Goal: Communication & Community: Answer question/provide support

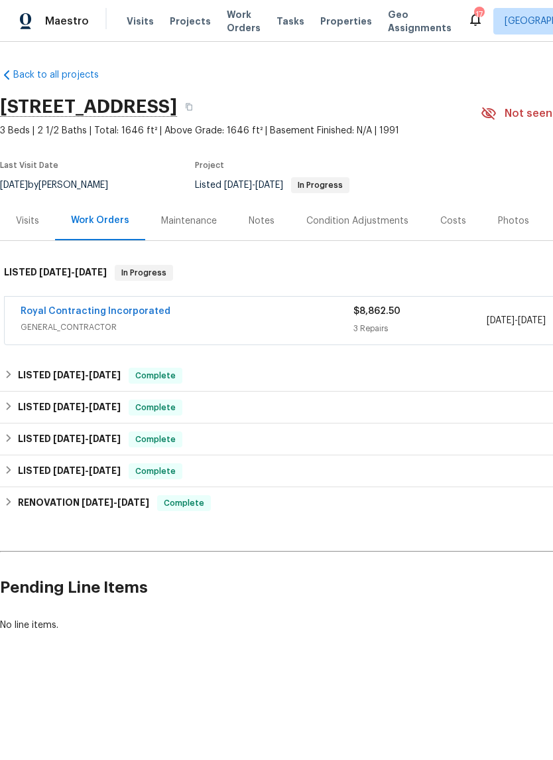
click at [31, 316] on link "Royal Contracting Incorporated" at bounding box center [96, 311] width 150 height 9
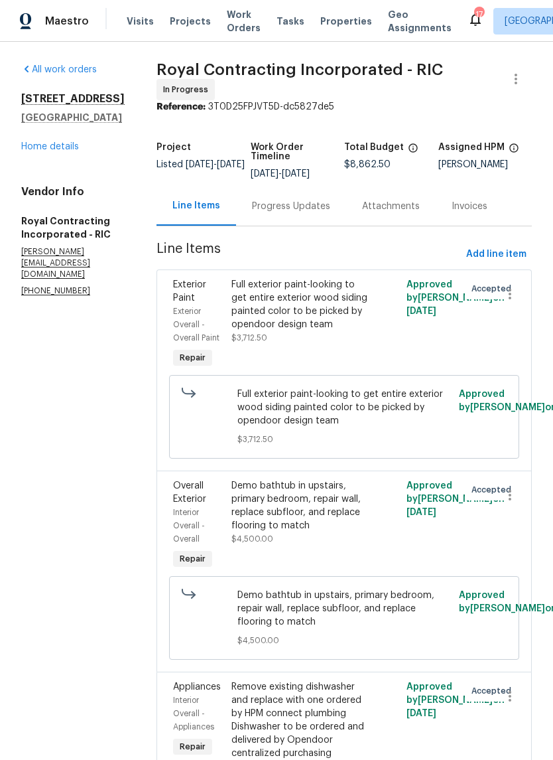
click at [313, 210] on div "Progress Updates" at bounding box center [291, 206] width 78 height 13
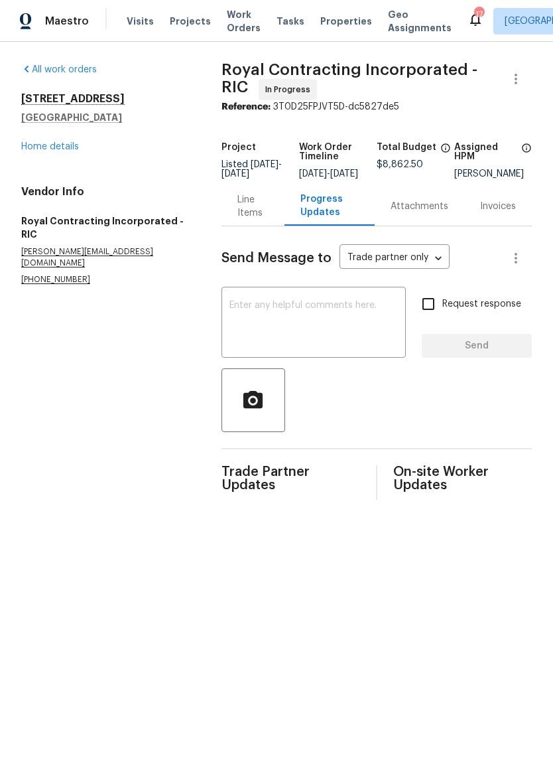
click at [348, 339] on textarea at bounding box center [314, 324] width 169 height 46
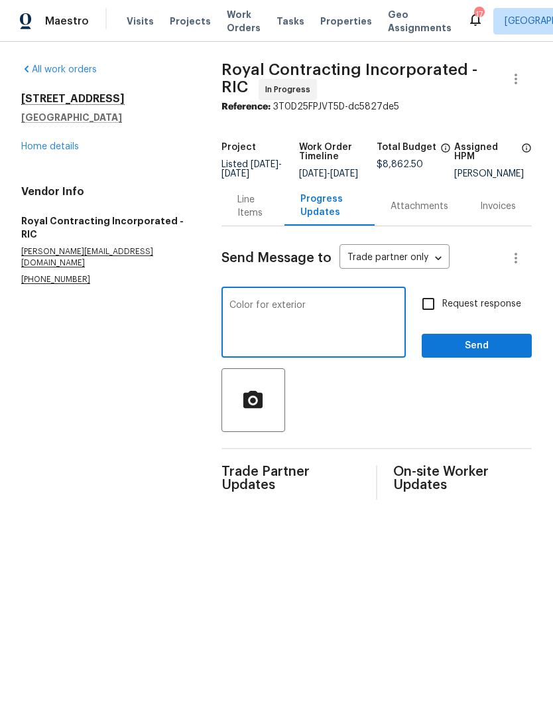
click at [244, 340] on textarea "Color for exterior" at bounding box center [314, 324] width 169 height 46
paste textarea "Hi christopher.neilson, I recommend: Body: SWIRLING SMOKE PPG1007-2 for exterio…"
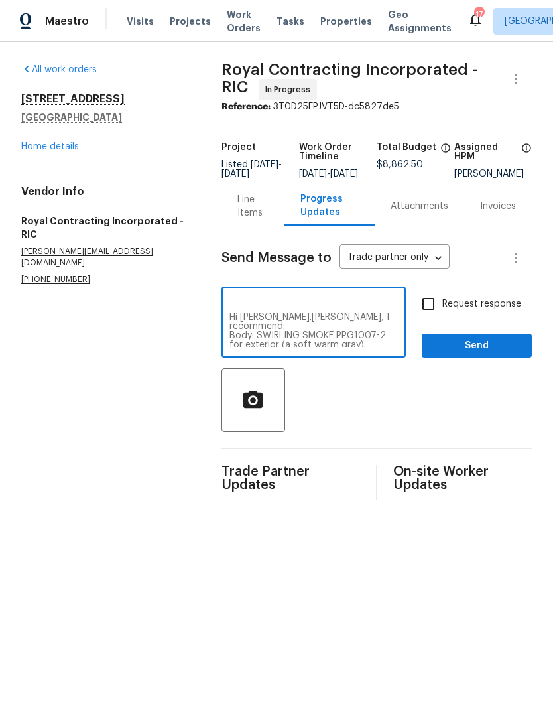
click at [383, 324] on textarea "Color for exterior Hi christopher.neilson, I recommend: Body: SWIRLING SMOKE PP…" at bounding box center [314, 324] width 169 height 46
click at [387, 341] on textarea "Color for exterior : Body: SWIRLING SMOKE PPG1007-2 for exterior (a soft warm g…" at bounding box center [314, 324] width 169 height 46
click at [364, 330] on textarea "Color for exterior : Body: SWIRLING SMOKE PPG1007-2 for exterior (a soft warm g…" at bounding box center [314, 324] width 169 height 46
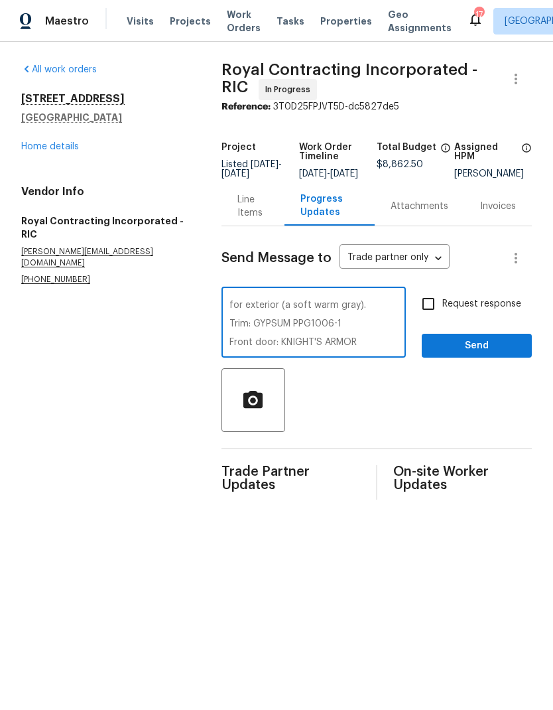
type textarea "Color for exterior : Body: SWIRLING SMOKE PPG1007-2 for exterior (a soft warm g…"
click at [429, 313] on input "Request response" at bounding box center [429, 304] width 28 height 28
checkbox input "true"
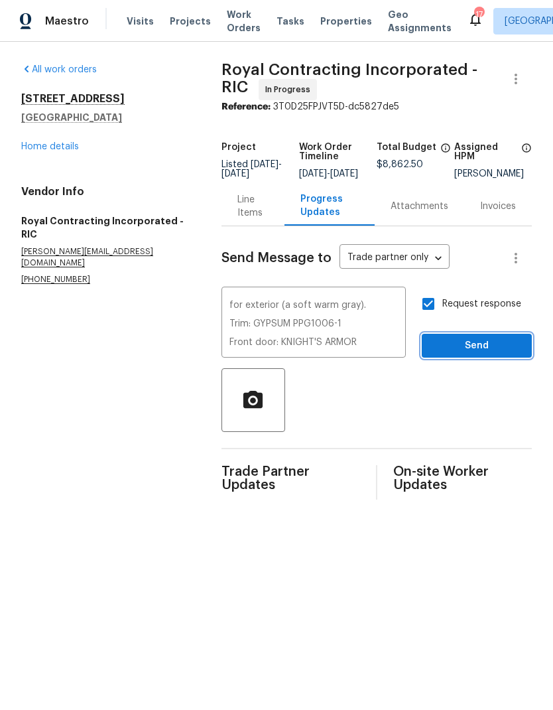
click at [484, 354] on span "Send" at bounding box center [477, 346] width 89 height 17
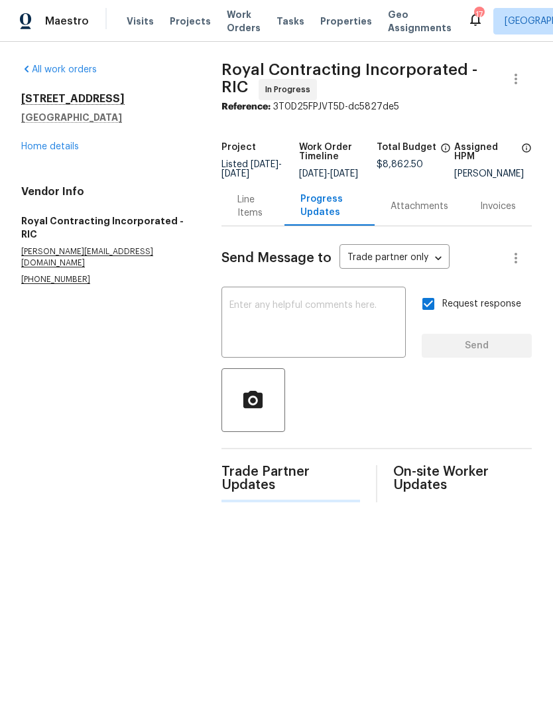
scroll to position [0, 0]
